Goal: Task Accomplishment & Management: Use online tool/utility

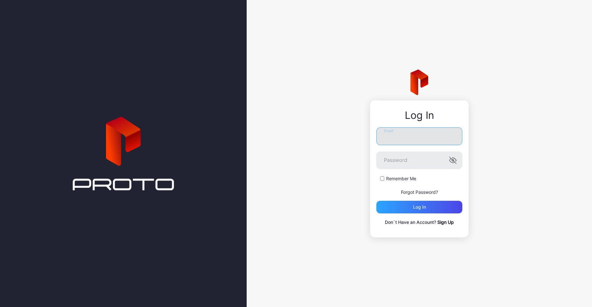
click at [395, 139] on input "Email" at bounding box center [419, 136] width 86 height 18
type input "**********"
click at [376, 201] on button "Log in" at bounding box center [419, 207] width 86 height 13
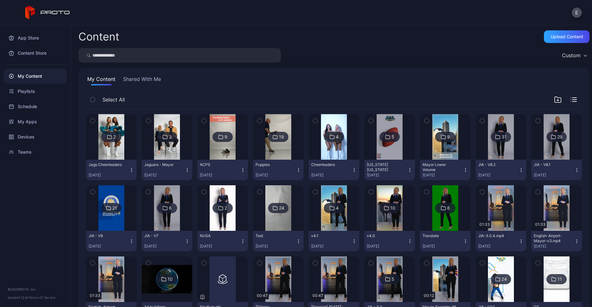
click at [176, 144] on img at bounding box center [167, 137] width 26 height 46
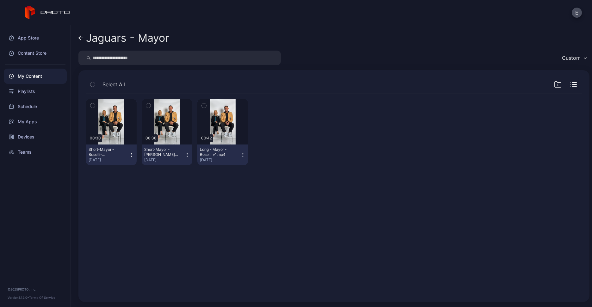
click at [208, 190] on div "Preview 00:30 Short-Mayor - Boselli-footbal_v2.mp4 [DATE] Preview 00:30 Short-M…" at bounding box center [334, 194] width 506 height 211
click at [554, 82] on icon "button" at bounding box center [558, 85] width 8 height 8
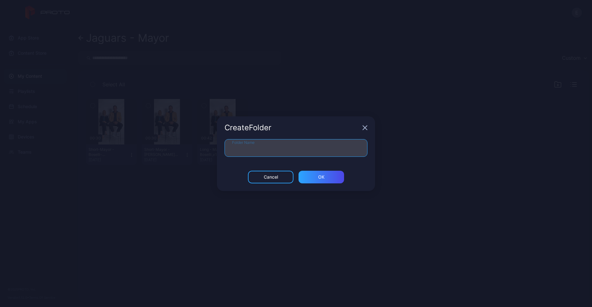
click at [322, 146] on input "Folder Name" at bounding box center [296, 148] width 143 height 18
type input "*******"
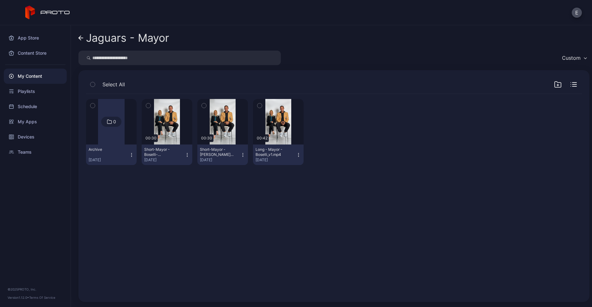
drag, startPoint x: 296, startPoint y: 215, endPoint x: 148, endPoint y: 106, distance: 183.3
click at [148, 106] on div "0 Archive [DATE] Preview 00:30 Short-Mayor - Boselli-footbal_v2.mp4 [DATE] Prev…" at bounding box center [334, 194] width 506 height 211
click at [149, 106] on icon "button" at bounding box center [148, 105] width 4 height 7
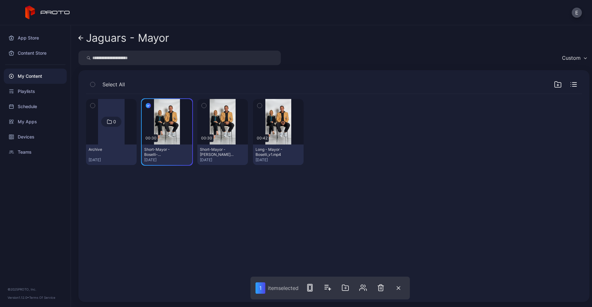
click at [199, 103] on button "button" at bounding box center [203, 105] width 13 height 13
click at [258, 106] on icon "button" at bounding box center [260, 105] width 4 height 7
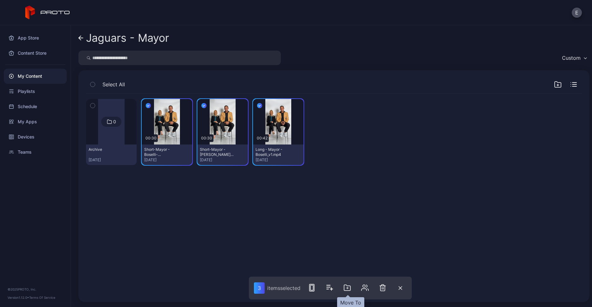
click at [348, 288] on icon "button" at bounding box center [347, 288] width 1 height 2
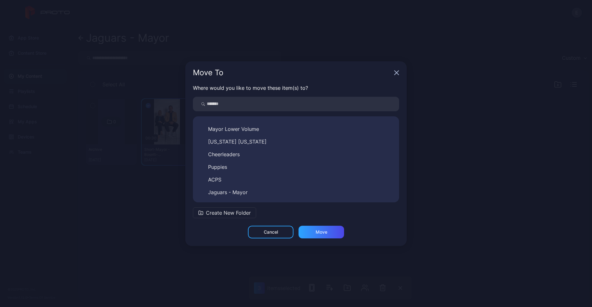
scroll to position [200, 0]
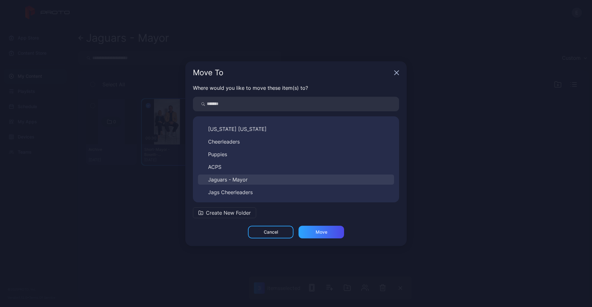
click at [229, 177] on span "Jaguars - Mayor" at bounding box center [228, 180] width 40 height 8
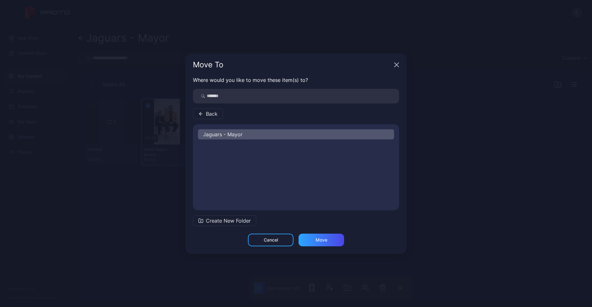
scroll to position [0, 0]
click at [219, 146] on span "Archive" at bounding box center [217, 147] width 18 height 8
click at [313, 235] on div "Move" at bounding box center [322, 240] width 46 height 13
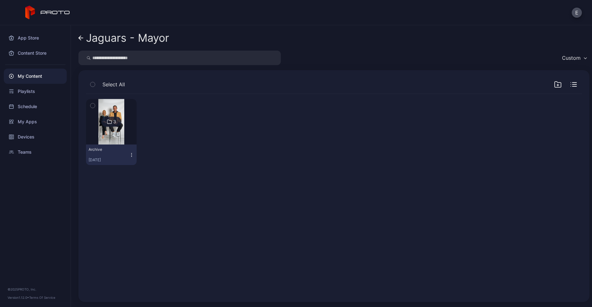
click at [35, 78] on div "My Content" at bounding box center [35, 76] width 63 height 15
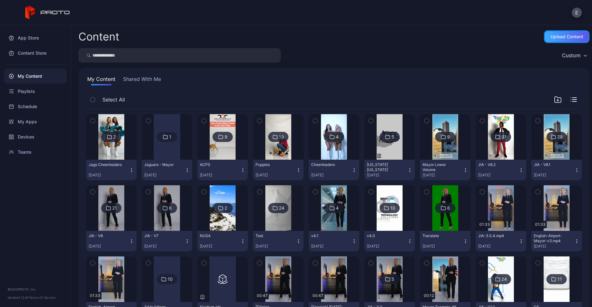
click at [548, 31] on div "Upload Content" at bounding box center [567, 36] width 46 height 13
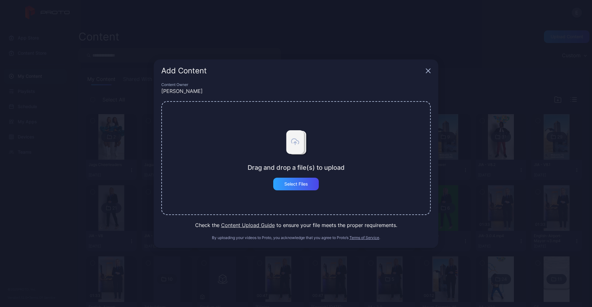
click at [293, 177] on div "Drag and drop a file(s) to upload Select Files" at bounding box center [296, 158] width 97 height 65
click at [287, 185] on div "Select Files" at bounding box center [296, 184] width 24 height 5
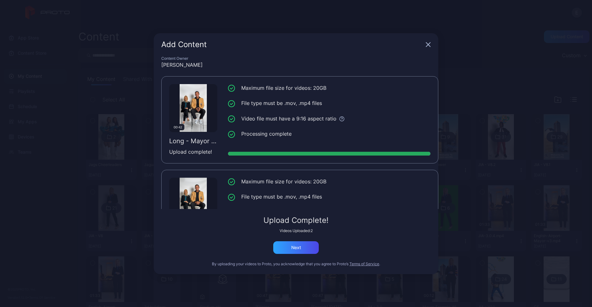
scroll to position [48, 0]
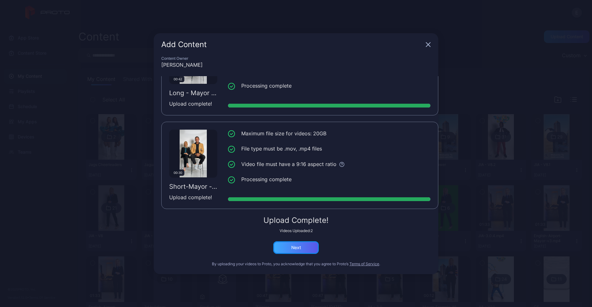
click at [296, 249] on div "Next" at bounding box center [296, 247] width 10 height 5
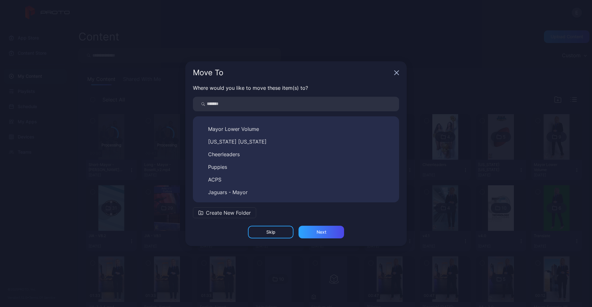
scroll to position [200, 0]
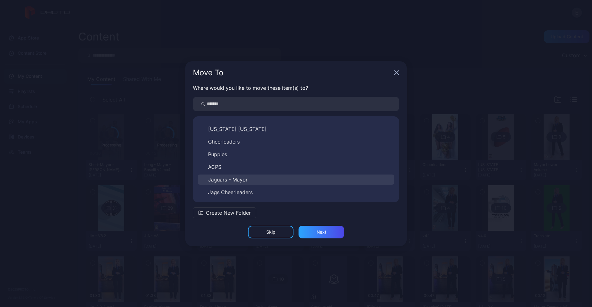
click at [235, 178] on span "Jaguars - Mayor" at bounding box center [228, 180] width 40 height 8
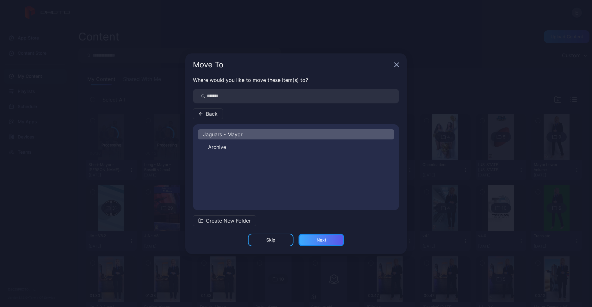
click at [317, 238] on div "Next" at bounding box center [322, 240] width 10 height 5
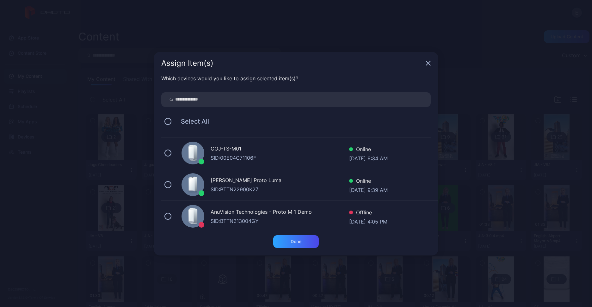
click at [232, 150] on div "COJ-TS-M01" at bounding box center [280, 149] width 139 height 9
click at [299, 245] on div "Done" at bounding box center [296, 241] width 46 height 13
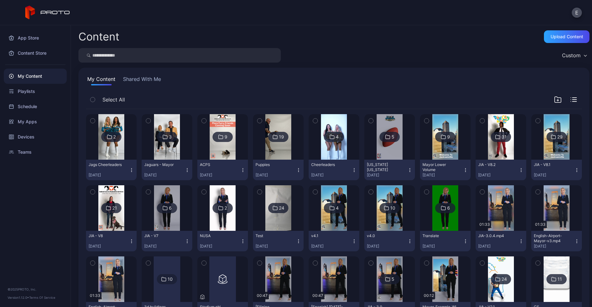
click at [167, 150] on img at bounding box center [167, 137] width 26 height 46
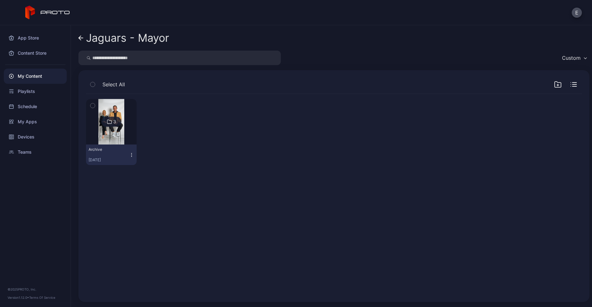
click at [30, 75] on div "My Content" at bounding box center [35, 76] width 63 height 15
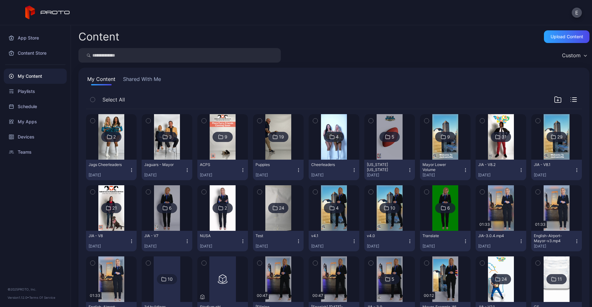
click at [164, 146] on img at bounding box center [167, 137] width 26 height 46
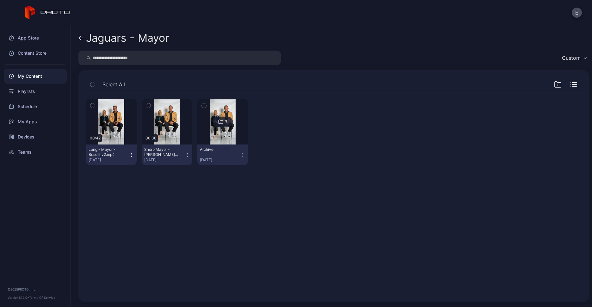
click at [187, 152] on icon "button" at bounding box center [187, 154] width 5 height 5
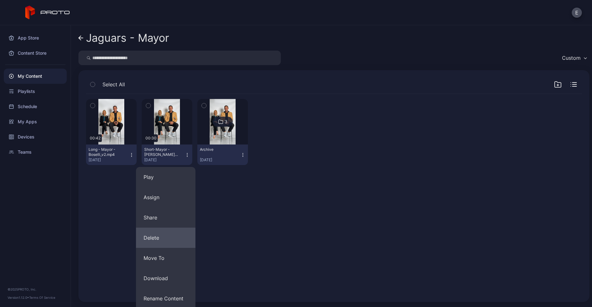
scroll to position [42, 0]
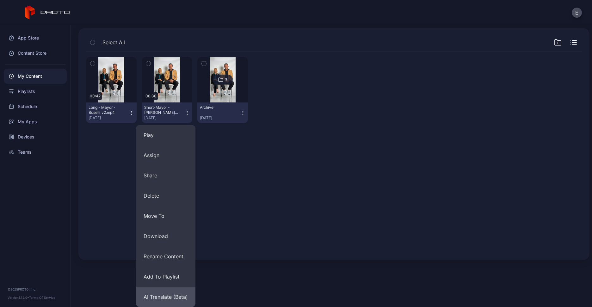
click at [157, 292] on button "AI Translate (Beta)" at bounding box center [165, 297] width 59 height 20
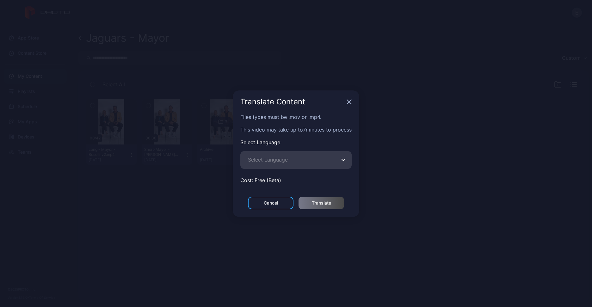
click at [280, 160] on span "Select Language" at bounding box center [268, 160] width 40 height 8
click at [280, 160] on input "Select Language" at bounding box center [295, 160] width 111 height 18
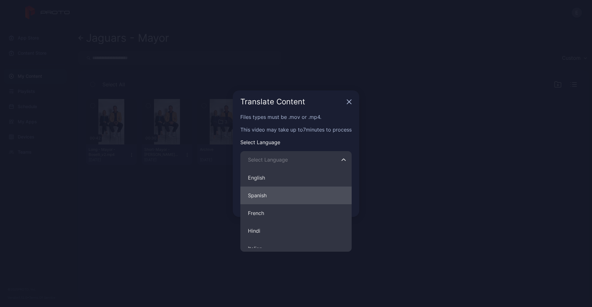
click at [275, 191] on button "Spanish" at bounding box center [295, 196] width 111 height 18
type input "*******"
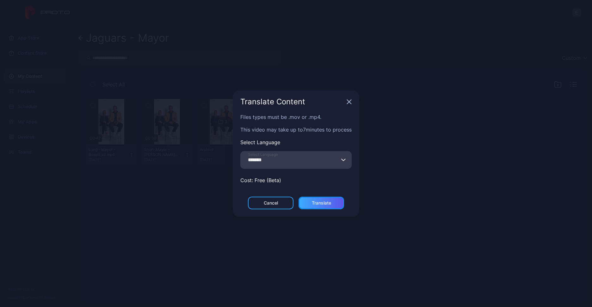
click at [319, 201] on div "Translate" at bounding box center [321, 203] width 19 height 5
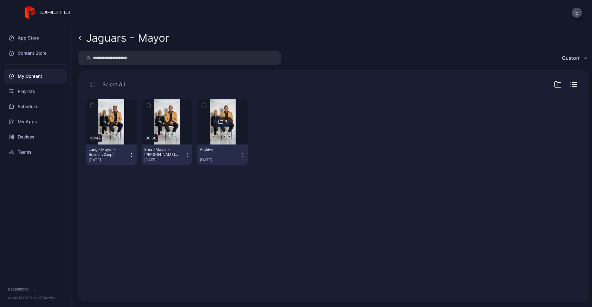
click at [186, 152] on icon "button" at bounding box center [187, 154] width 5 height 5
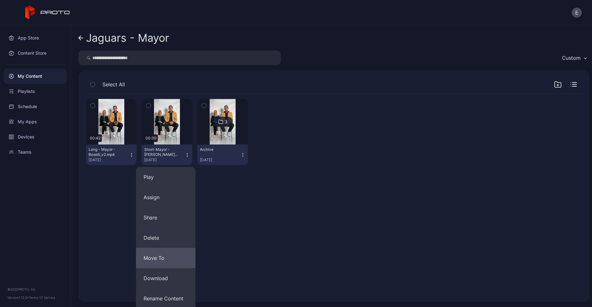
scroll to position [42, 0]
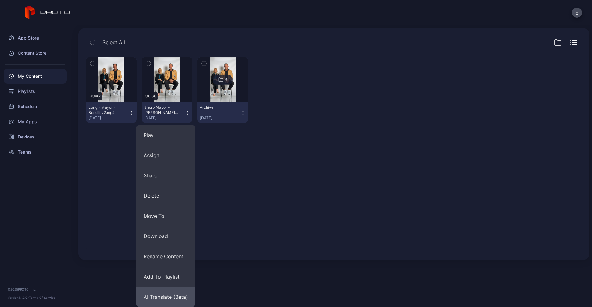
click at [157, 298] on button "AI Translate (Beta)" at bounding box center [165, 297] width 59 height 20
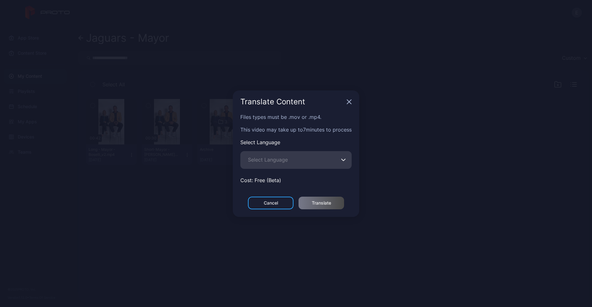
click at [282, 156] on span "Select Language" at bounding box center [268, 160] width 40 height 8
click at [282, 156] on input "Select Language" at bounding box center [295, 160] width 111 height 18
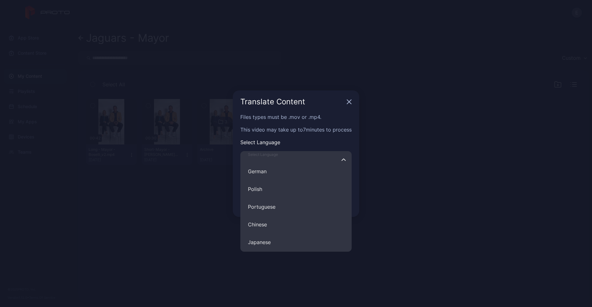
scroll to position [99, 0]
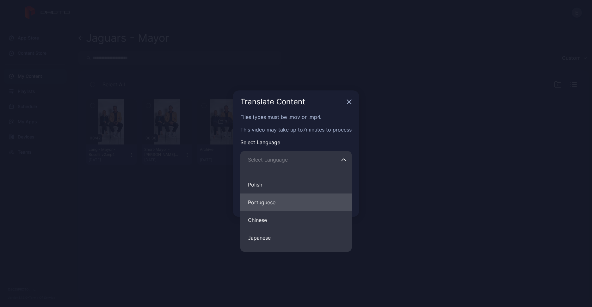
click at [275, 202] on button "Portuguese" at bounding box center [295, 203] width 111 height 18
type input "**********"
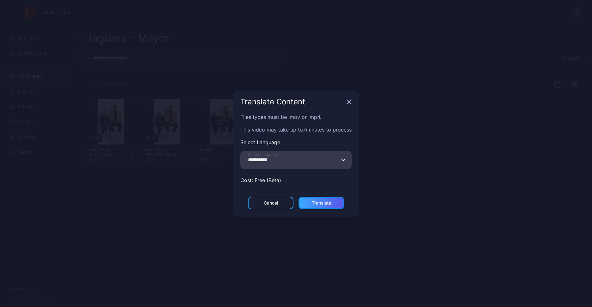
click at [334, 197] on div "Translate" at bounding box center [322, 203] width 46 height 13
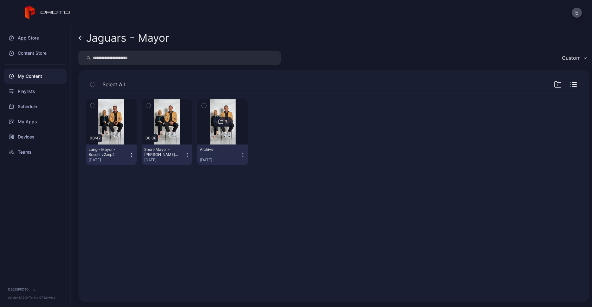
click at [132, 156] on button "Long - Mayor - Boselli_v2.mp4 Aug 21, 2025" at bounding box center [111, 155] width 51 height 21
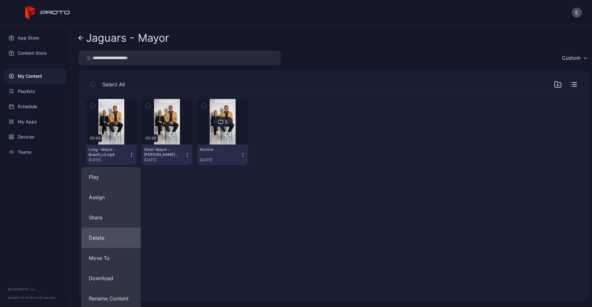
scroll to position [42, 0]
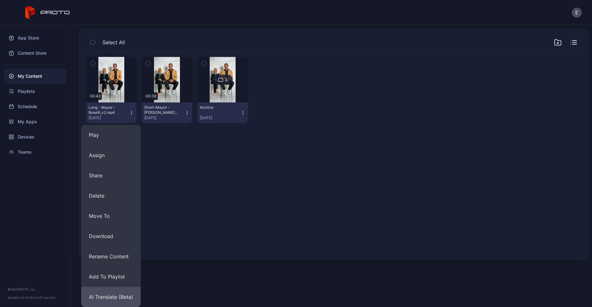
click at [113, 294] on button "AI Translate (Beta)" at bounding box center [110, 297] width 59 height 20
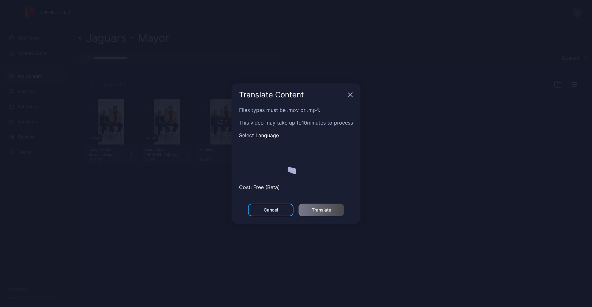
scroll to position [0, 0]
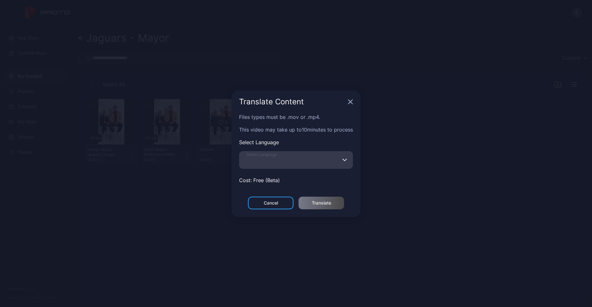
click at [298, 160] on input "Select Language" at bounding box center [296, 160] width 114 height 18
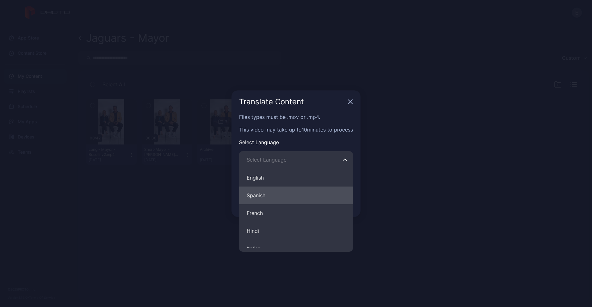
click at [269, 193] on button "Spanish" at bounding box center [296, 196] width 114 height 18
type input "*******"
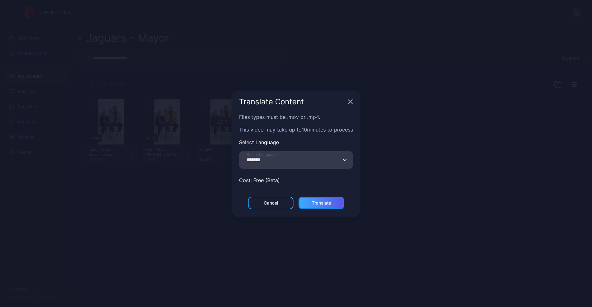
click at [317, 201] on div "Translate" at bounding box center [321, 203] width 19 height 5
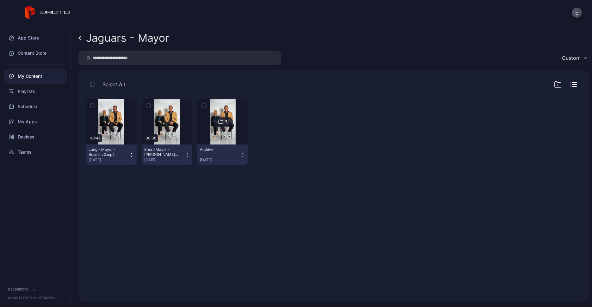
click at [133, 155] on icon "button" at bounding box center [131, 154] width 5 height 5
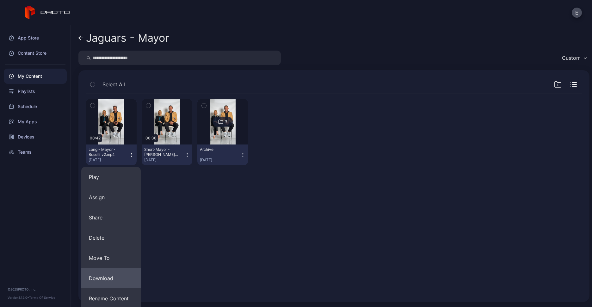
scroll to position [42, 0]
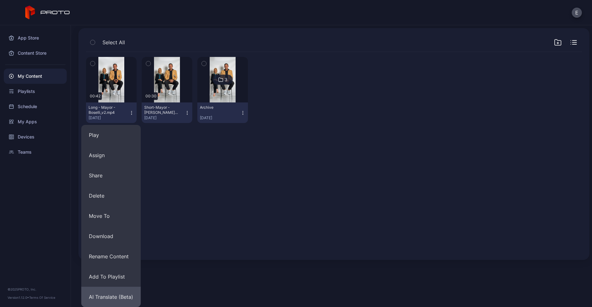
click at [105, 299] on button "AI Translate (Beta)" at bounding box center [110, 297] width 59 height 20
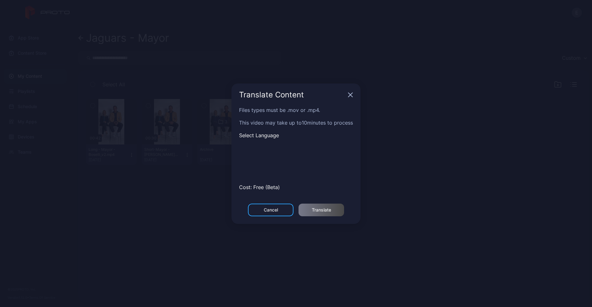
scroll to position [0, 0]
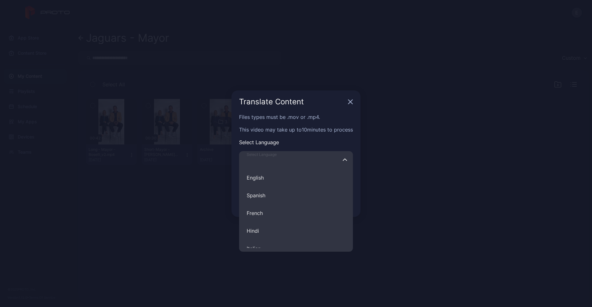
click at [294, 164] on input "Select Language English Spanish French Hindi Italian German Polish Portuguese C…" at bounding box center [296, 160] width 114 height 18
click at [265, 215] on button "Portuguese" at bounding box center [296, 212] width 114 height 18
type input "**********"
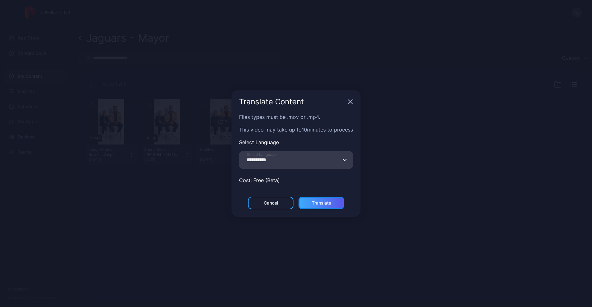
click at [324, 201] on div "Translate" at bounding box center [321, 203] width 19 height 5
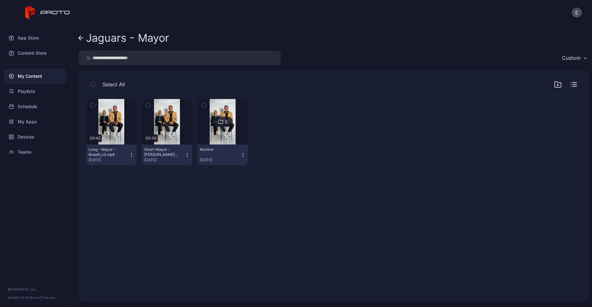
click at [189, 233] on div "Preview 00:42 Long - Mayor - Boselli_v2.mp4 Aug 21, 2025 Preview 00:30 Short-Ma…" at bounding box center [334, 194] width 506 height 211
click at [22, 78] on div "My Content" at bounding box center [35, 76] width 63 height 15
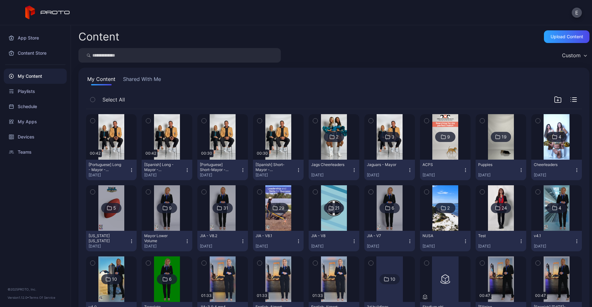
click at [258, 117] on icon "button" at bounding box center [260, 120] width 4 height 7
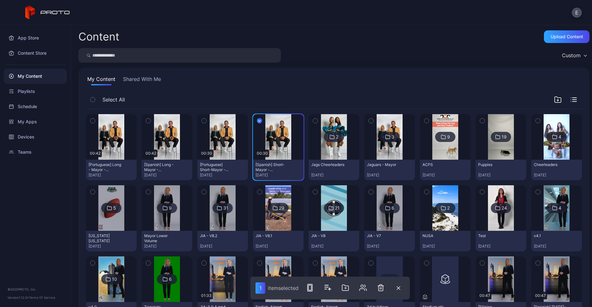
click at [203, 121] on icon "button" at bounding box center [204, 121] width 2 height 1
click at [148, 118] on icon "button" at bounding box center [148, 120] width 4 height 7
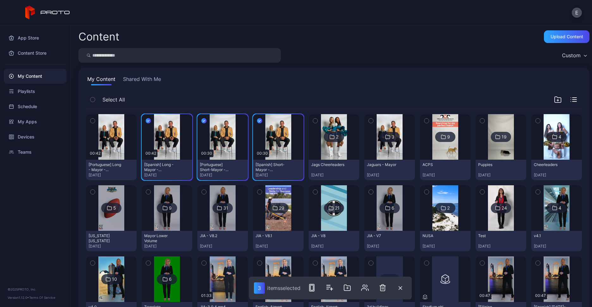
click at [93, 117] on icon "button" at bounding box center [92, 120] width 4 height 7
click at [351, 289] on icon "button" at bounding box center [348, 288] width 8 height 8
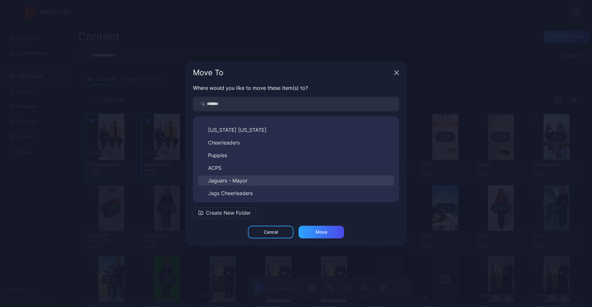
scroll to position [200, 0]
click at [231, 180] on span "Jaguars - Mayor" at bounding box center [228, 180] width 40 height 8
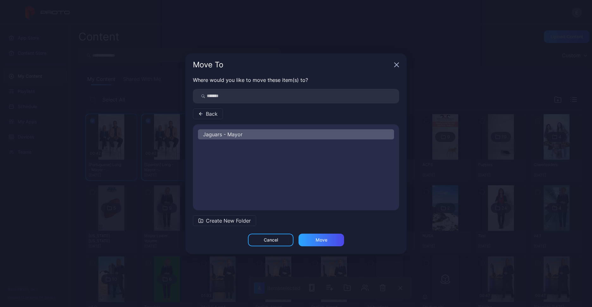
scroll to position [0, 0]
click at [330, 238] on div "Move" at bounding box center [322, 240] width 46 height 13
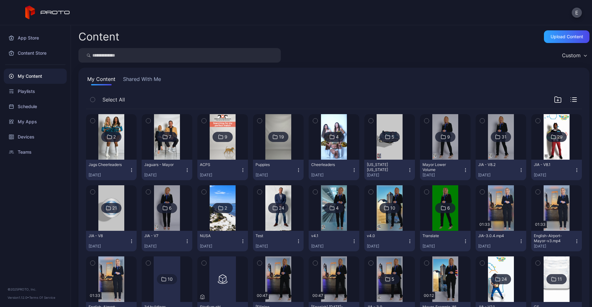
click at [158, 147] on img at bounding box center [167, 137] width 26 height 46
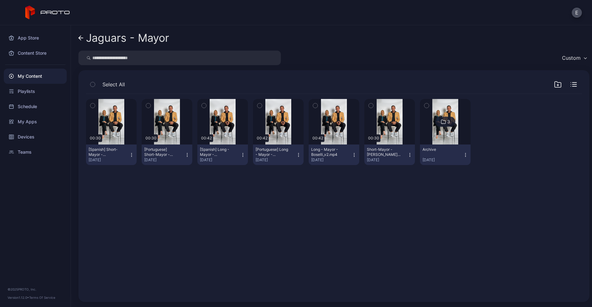
click at [146, 104] on icon "button" at bounding box center [148, 105] width 4 height 7
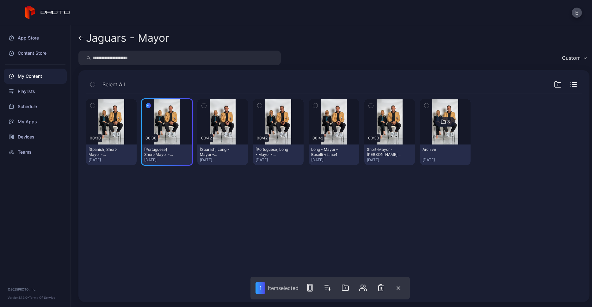
click at [92, 103] on icon "button" at bounding box center [92, 105] width 4 height 7
click at [204, 104] on icon "button" at bounding box center [204, 105] width 4 height 7
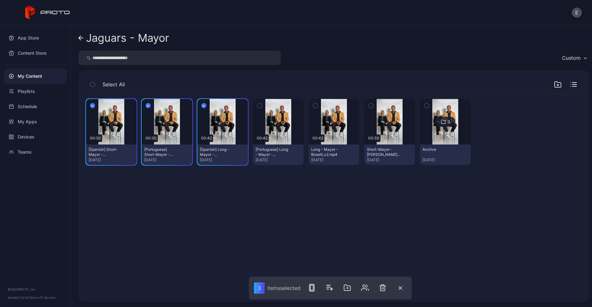
click at [258, 104] on icon "button" at bounding box center [260, 105] width 4 height 7
click at [257, 105] on icon "button" at bounding box center [259, 105] width 5 height 7
click at [206, 105] on button "button" at bounding box center [203, 105] width 13 height 13
click at [146, 102] on icon "button" at bounding box center [148, 105] width 5 height 7
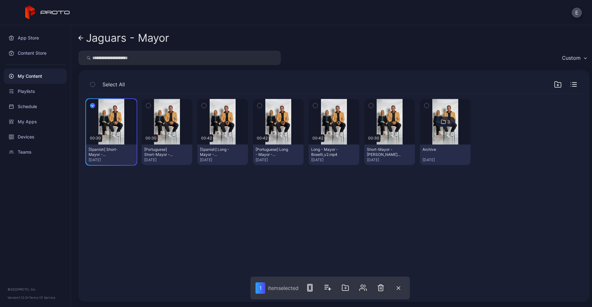
click at [200, 219] on div "Preview 00:30 [Spanish] Short-Mayor - Boselli-footbal_v2(1).mp4 Aug 21, 2025 Pr…" at bounding box center [334, 194] width 506 height 211
click at [91, 102] on icon "button" at bounding box center [92, 105] width 5 height 7
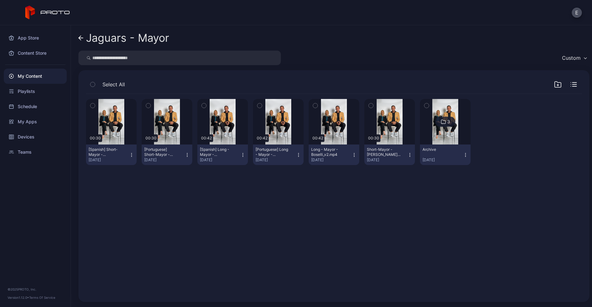
click at [132, 153] on icon "button" at bounding box center [131, 154] width 5 height 5
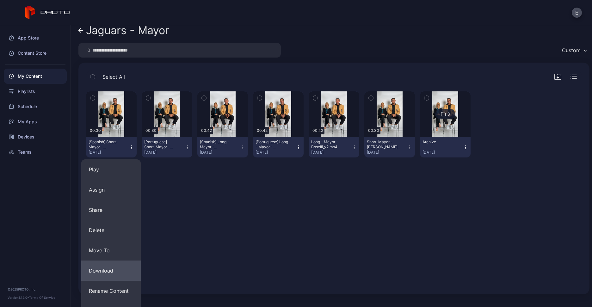
scroll to position [9, 0]
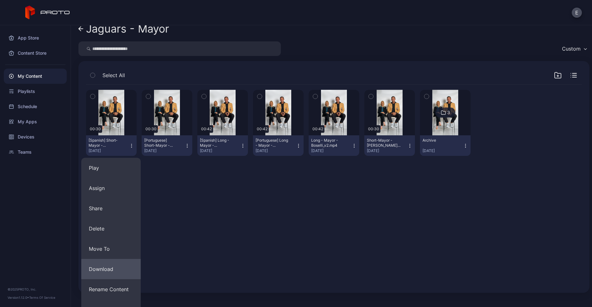
click at [120, 271] on button "Download" at bounding box center [110, 269] width 59 height 20
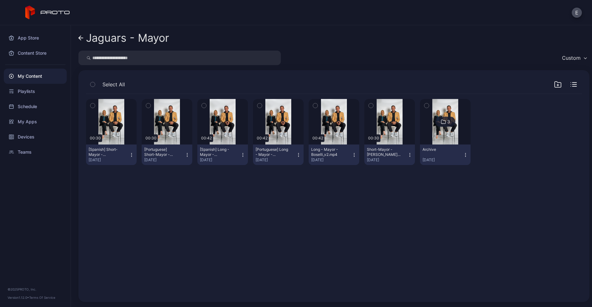
click at [186, 154] on icon "button" at bounding box center [187, 154] width 5 height 5
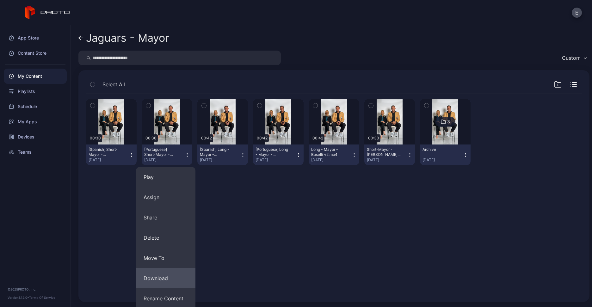
click at [159, 272] on button "Download" at bounding box center [165, 278] width 59 height 20
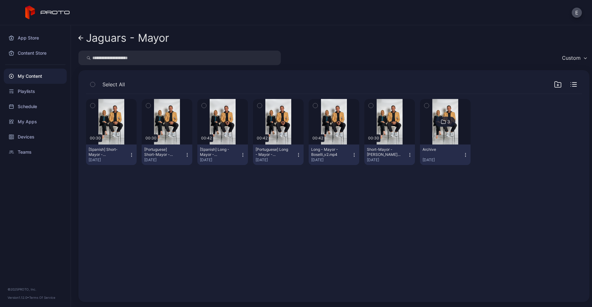
click at [240, 152] on icon "button" at bounding box center [242, 154] width 5 height 5
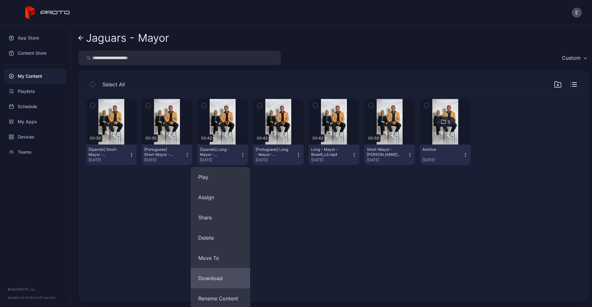
click at [205, 274] on button "Download" at bounding box center [220, 278] width 59 height 20
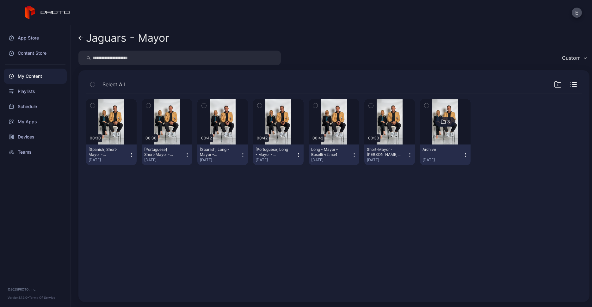
click at [296, 153] on icon "button" at bounding box center [298, 154] width 5 height 5
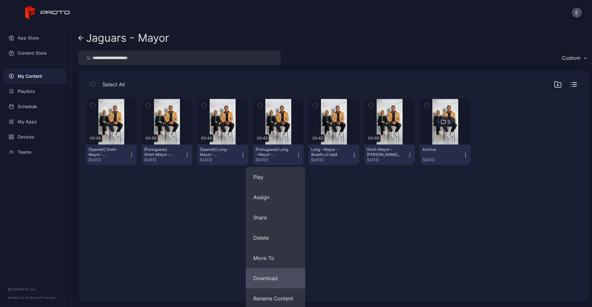
click at [276, 276] on button "Download" at bounding box center [275, 278] width 59 height 20
